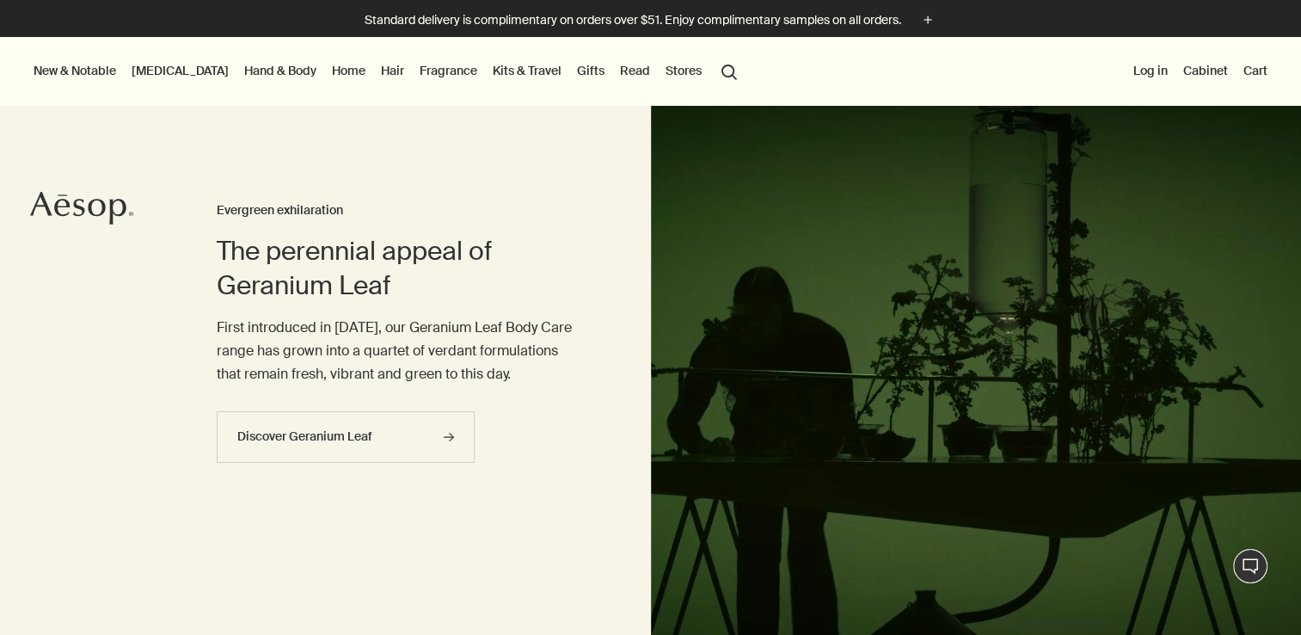
click at [100, 72] on button "New & Notable" at bounding box center [74, 70] width 89 height 22
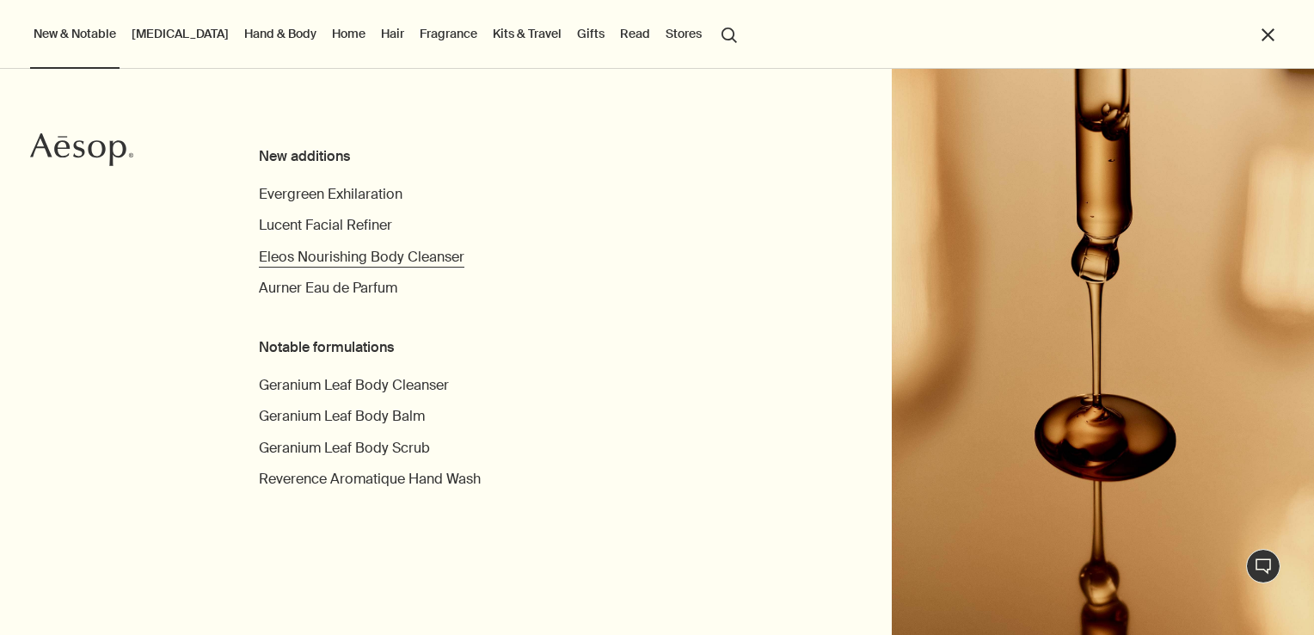
click at [285, 259] on span "Eleos Nourishing Body Cleanser" at bounding box center [362, 257] width 206 height 18
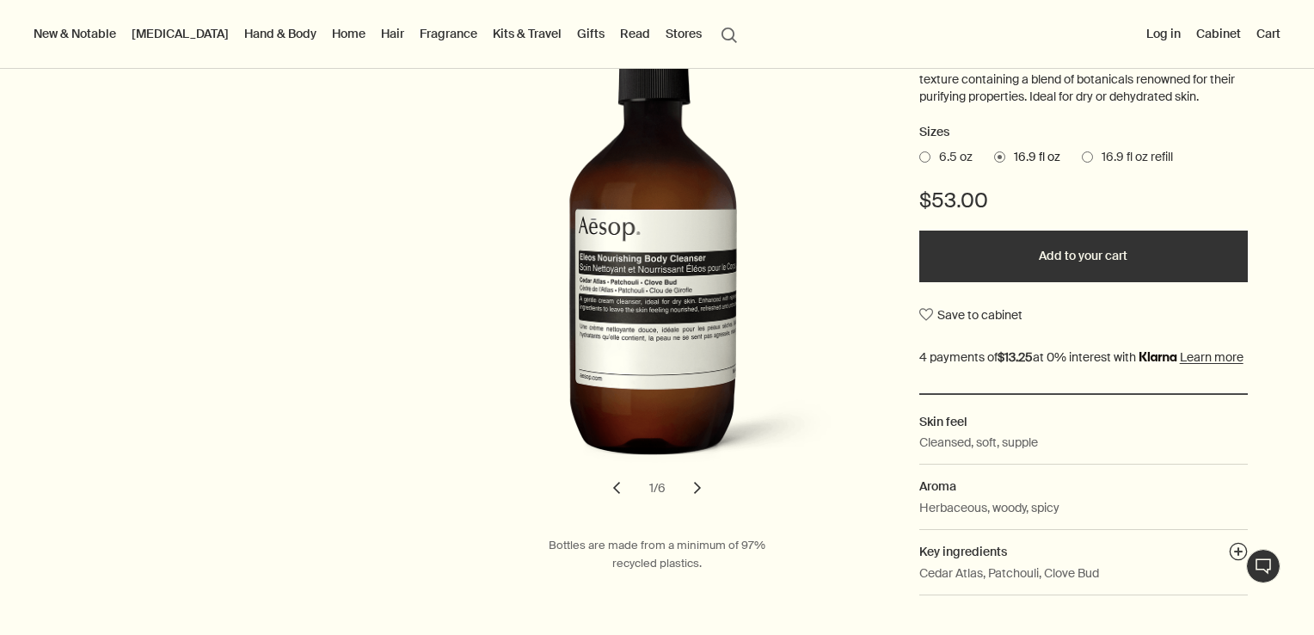
scroll to position [295, 0]
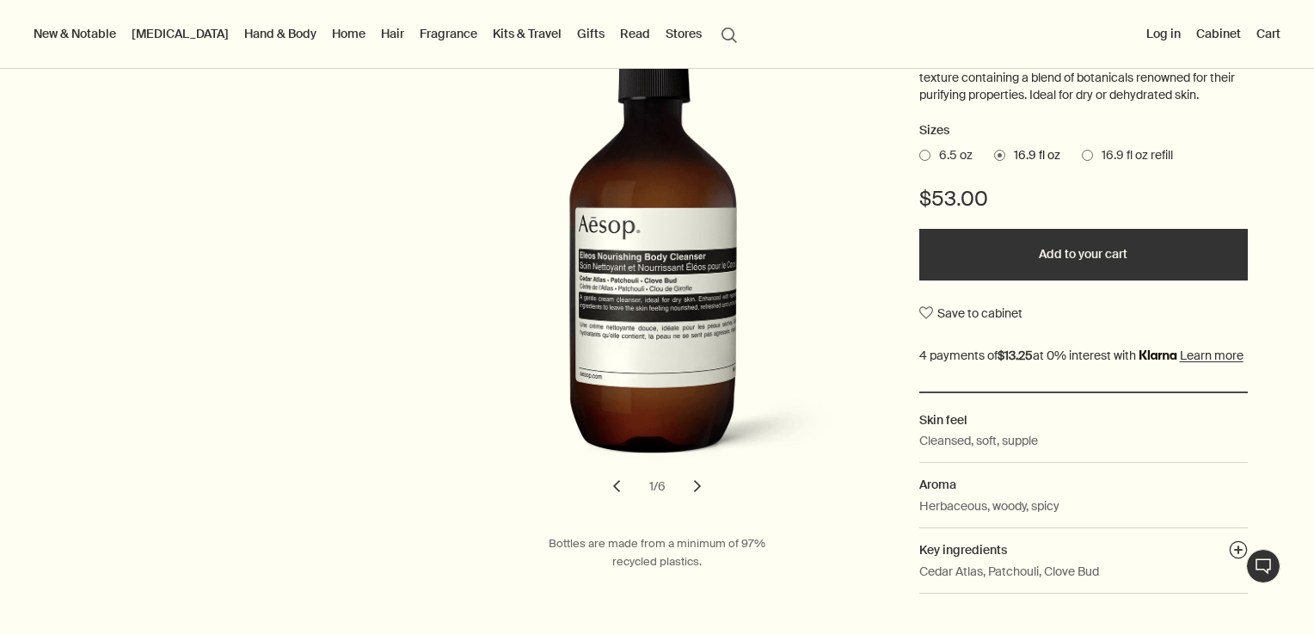
click at [1141, 151] on span "16.9 fl oz refill" at bounding box center [1133, 155] width 80 height 17
click at [1082, 151] on input "16.9 fl oz refill" at bounding box center [1082, 152] width 0 height 11
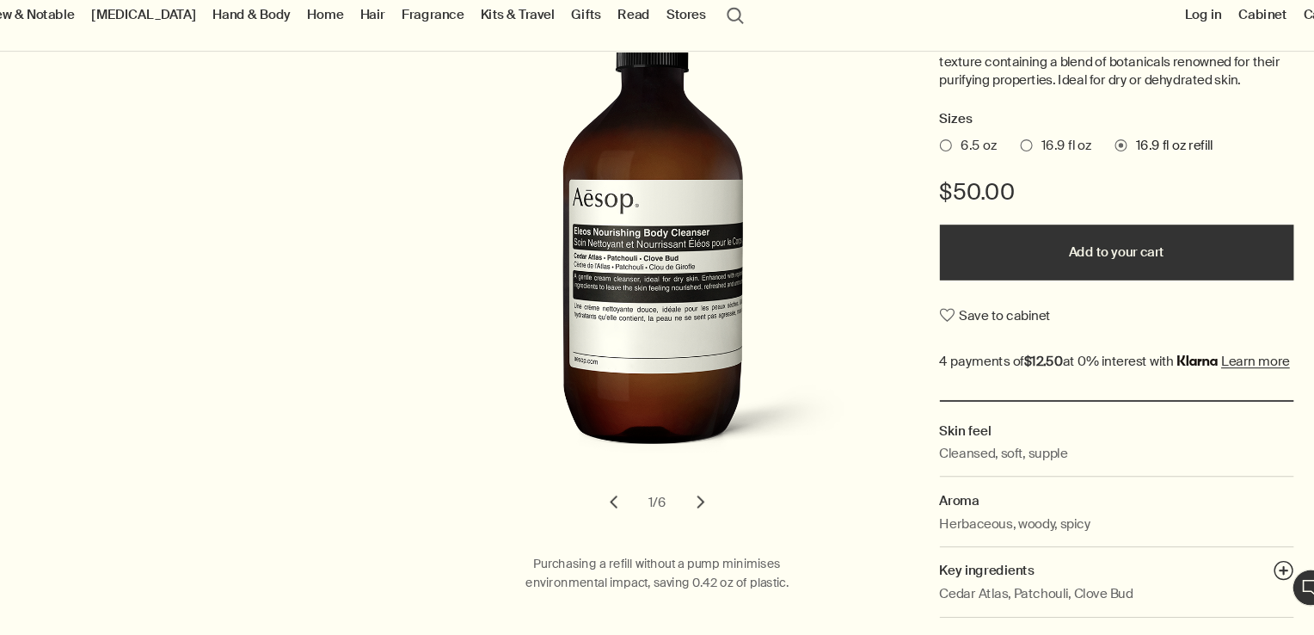
scroll to position [296, 0]
